Goal: Book appointment/travel/reservation

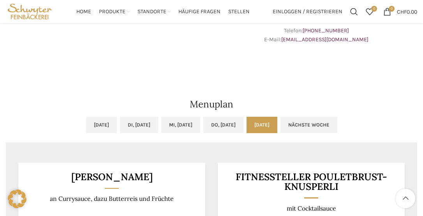
scroll to position [312, 0]
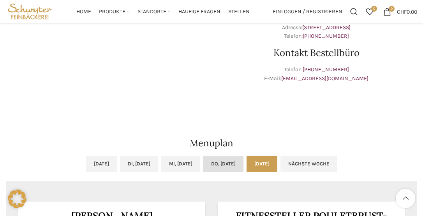
click at [244, 164] on link "Do, [DATE]" at bounding box center [223, 164] width 40 height 16
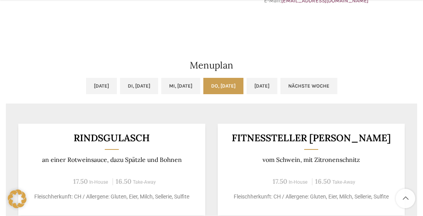
scroll to position [429, 0]
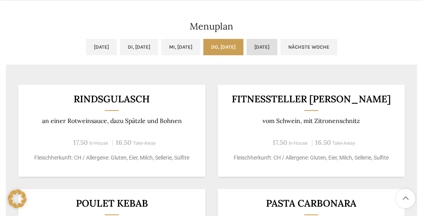
click at [277, 48] on link "[DATE]" at bounding box center [262, 47] width 31 height 16
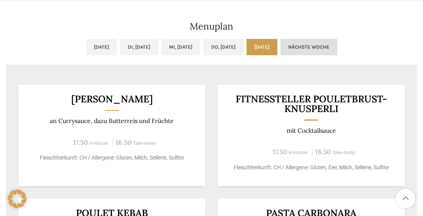
click at [336, 44] on link "Nächste Woche" at bounding box center [309, 47] width 57 height 16
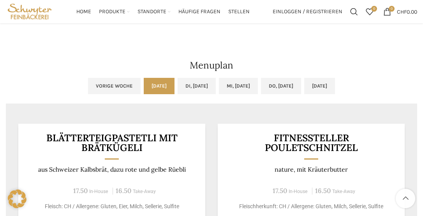
scroll to position [351, 0]
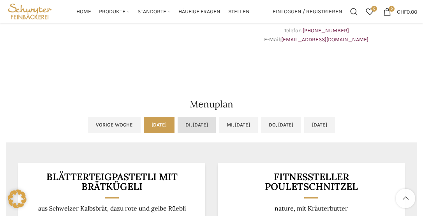
click at [186, 123] on link "Di, [DATE]" at bounding box center [197, 125] width 38 height 16
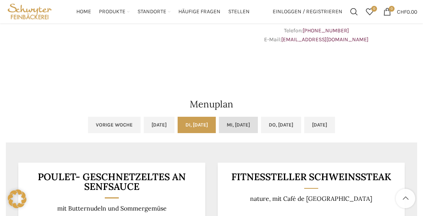
click at [240, 122] on link "Mi, [DATE]" at bounding box center [238, 125] width 39 height 16
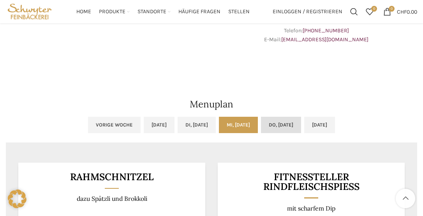
click at [280, 122] on link "Do, [DATE]" at bounding box center [281, 125] width 40 height 16
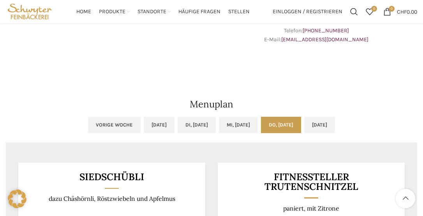
scroll to position [390, 0]
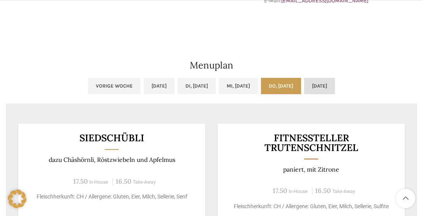
click at [335, 88] on link "[DATE]" at bounding box center [319, 86] width 31 height 16
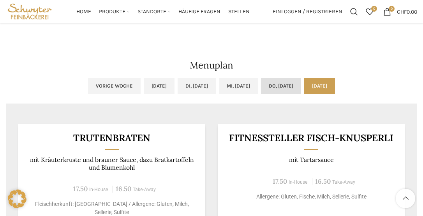
click at [290, 83] on link "Do, [DATE]" at bounding box center [281, 86] width 40 height 16
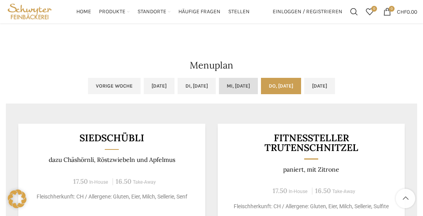
click at [233, 88] on link "Mi, [DATE]" at bounding box center [238, 86] width 39 height 16
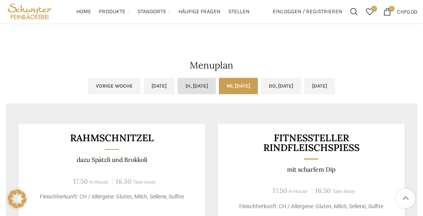
click at [195, 82] on link "Di, [DATE]" at bounding box center [197, 86] width 38 height 16
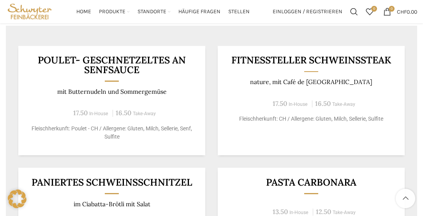
scroll to position [429, 0]
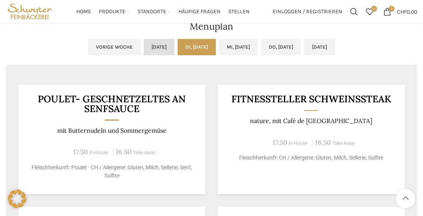
click at [144, 49] on link "[DATE]" at bounding box center [159, 47] width 31 height 16
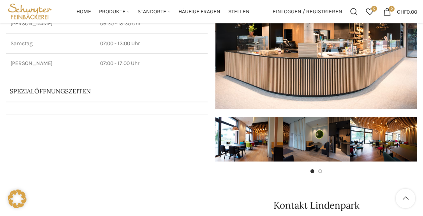
scroll to position [0, 0]
